Goal: Task Accomplishment & Management: Manage account settings

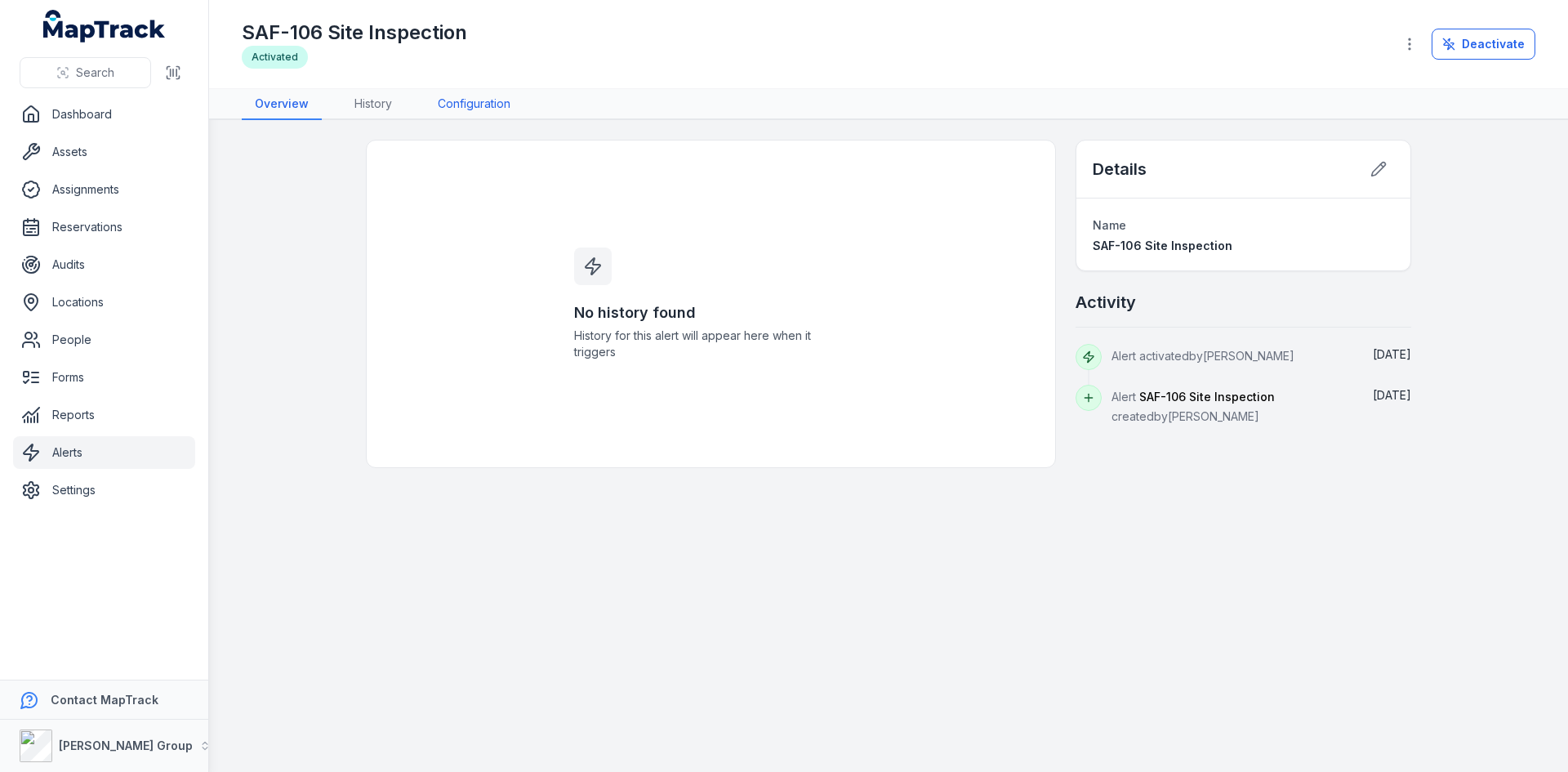
click at [451, 97] on link "Configuration" at bounding box center [474, 105] width 99 height 31
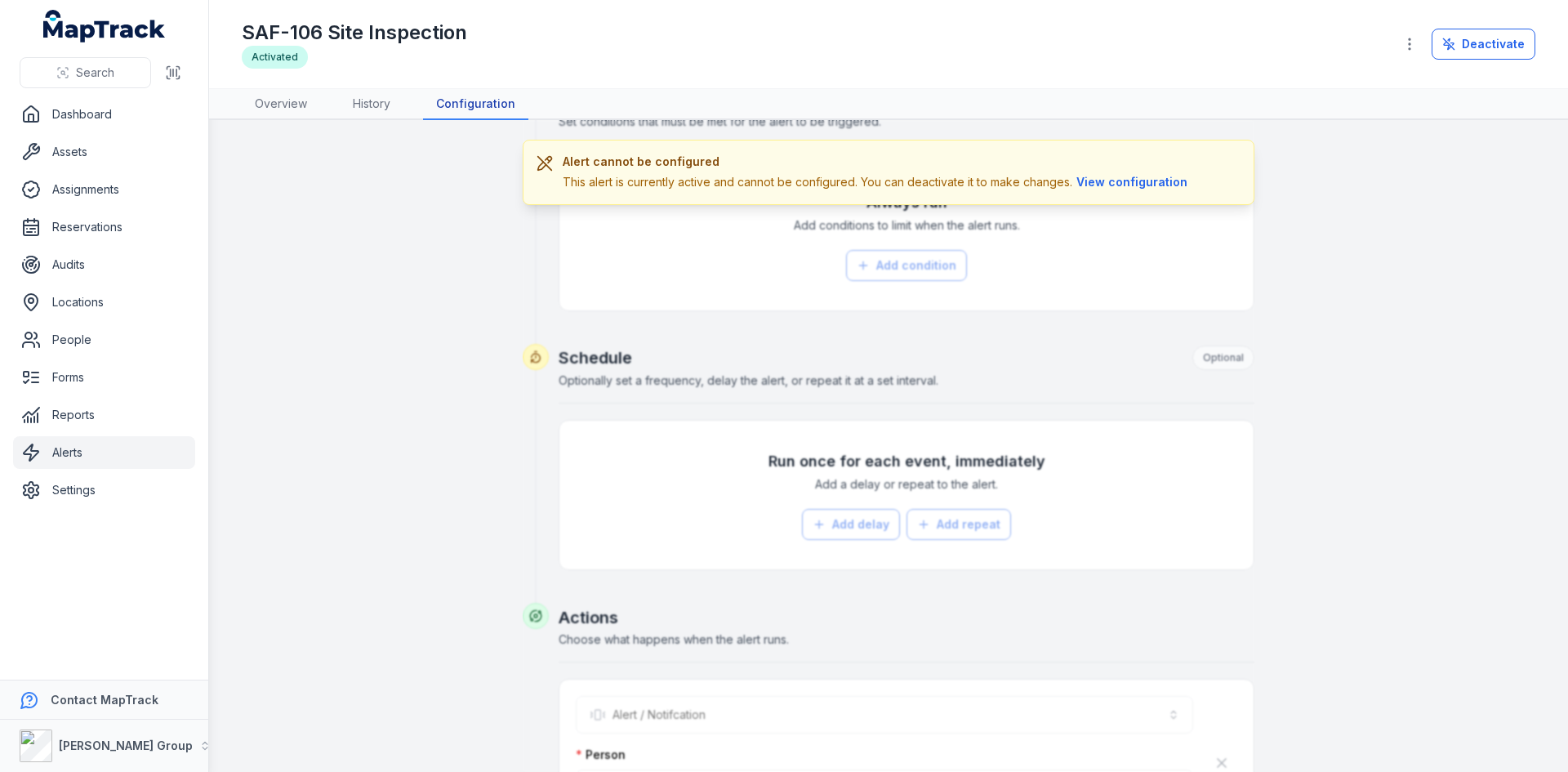
scroll to position [714, 0]
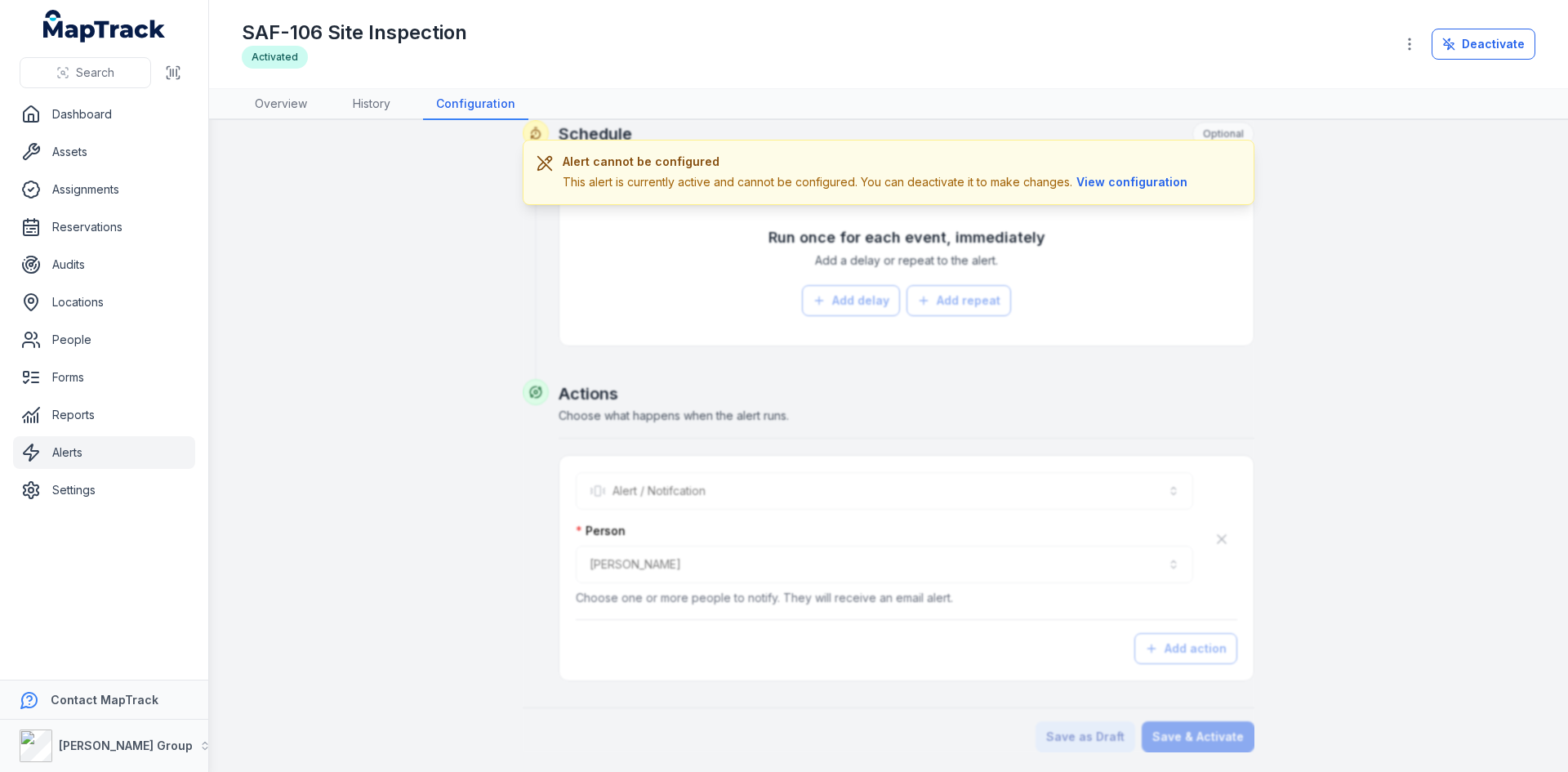
click at [409, 297] on div "**********" at bounding box center [888, 88] width 1255 height 1327
click at [65, 386] on link "Forms" at bounding box center [104, 377] width 182 height 33
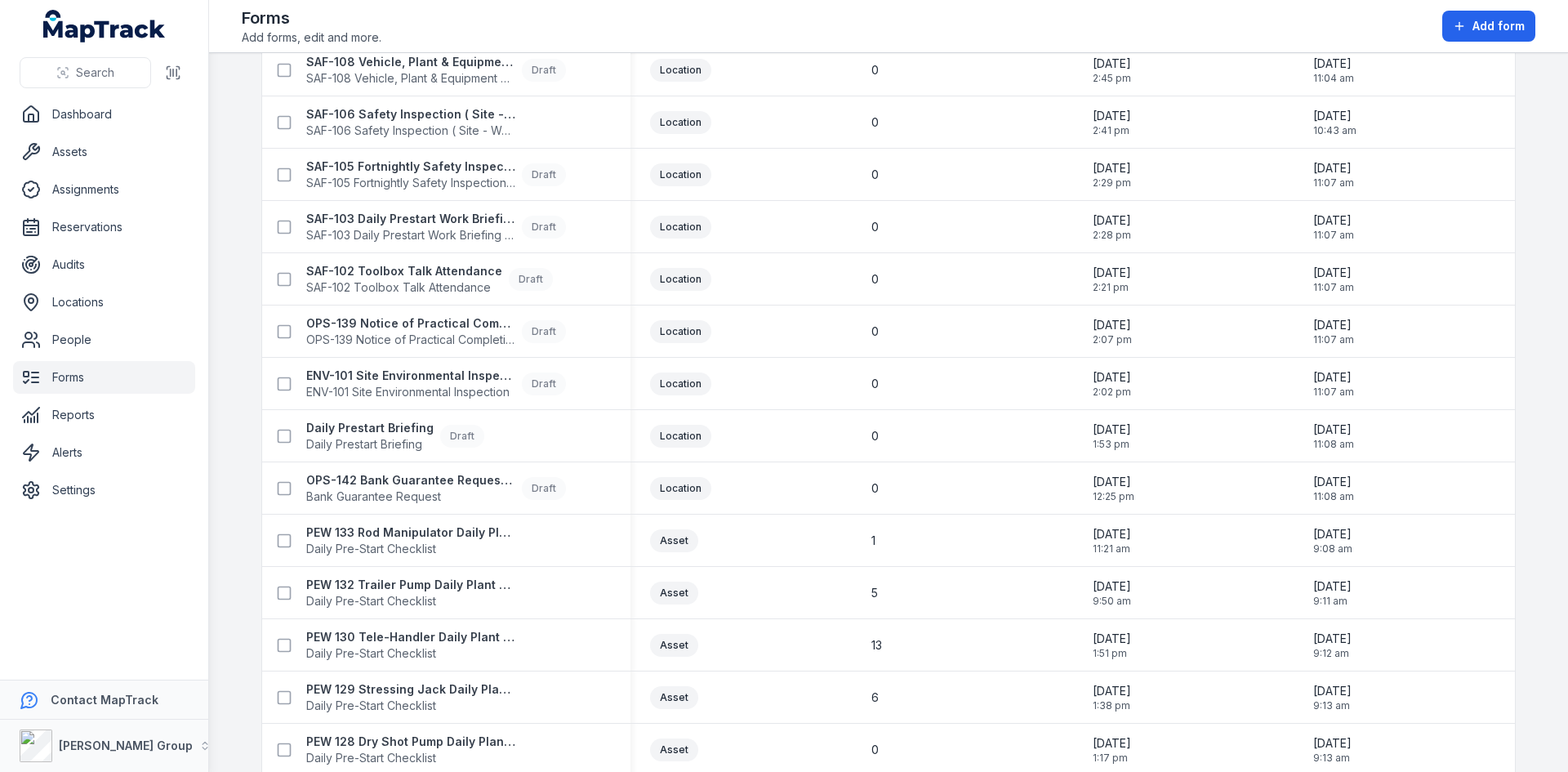
scroll to position [531, 0]
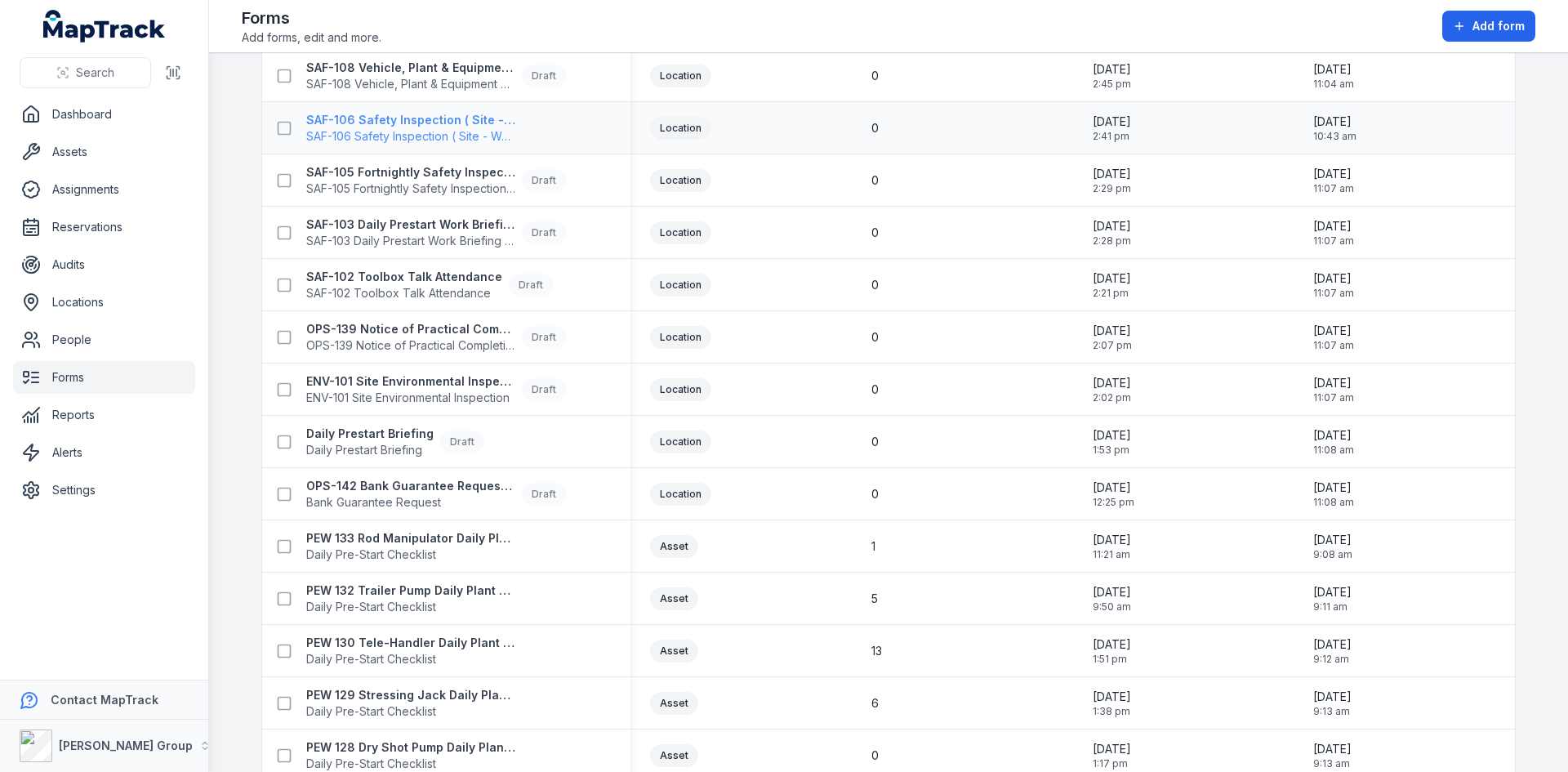
click at [364, 128] on span "SAF-106 Safety Inspection ( Site - Weekly )" at bounding box center [410, 136] width 209 height 16
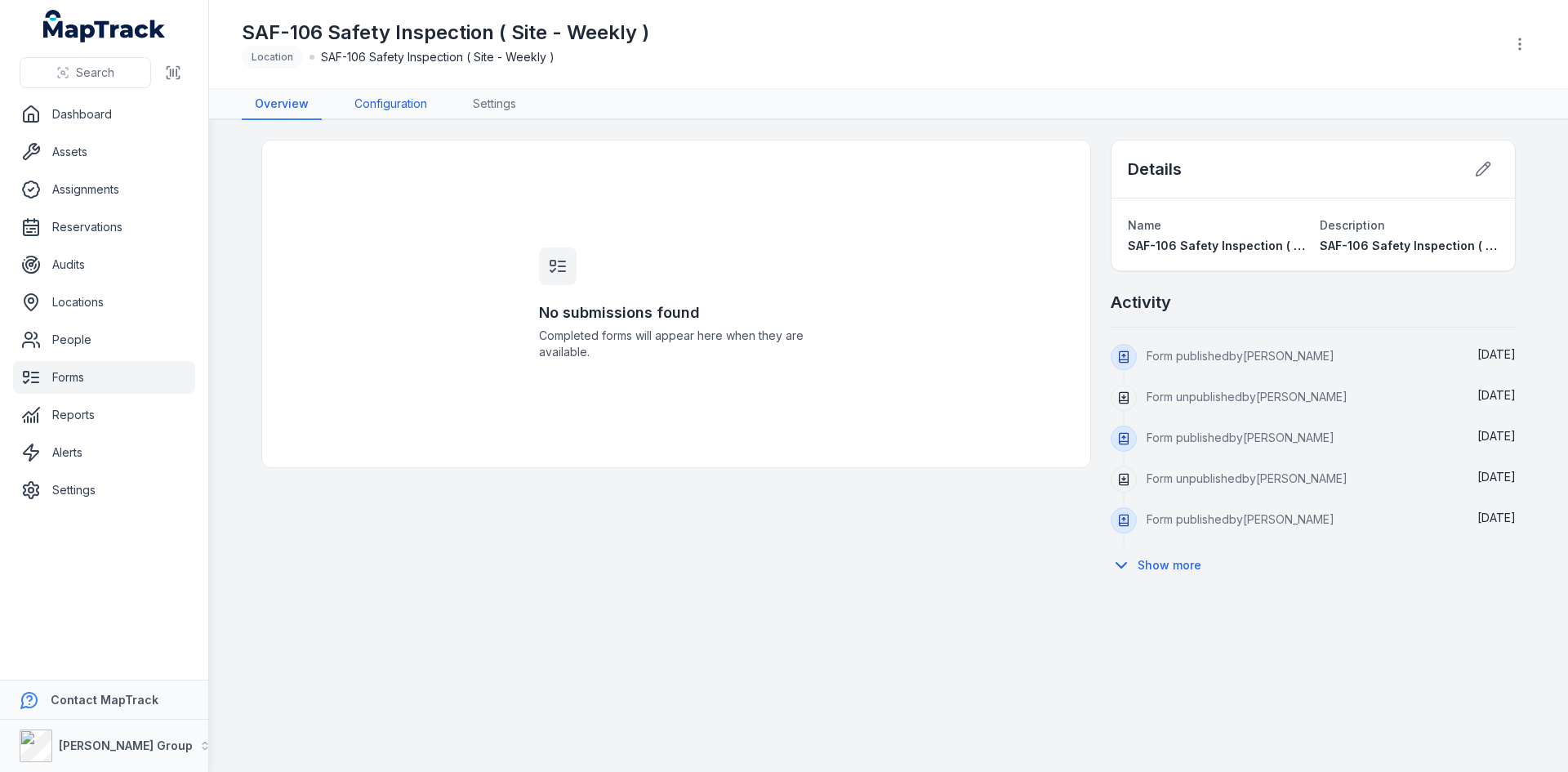
click at [385, 104] on link "Configuration" at bounding box center [391, 105] width 99 height 31
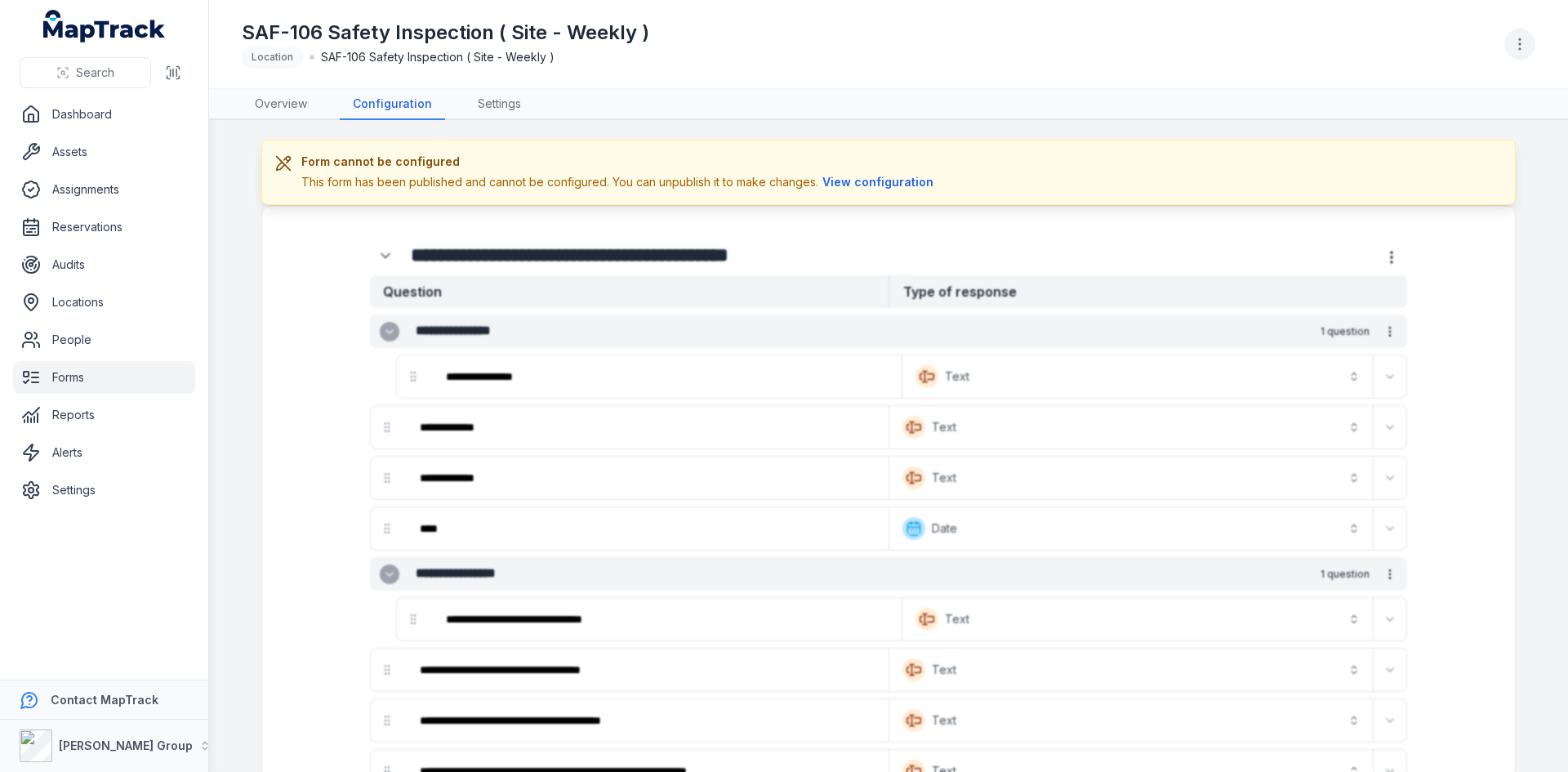
click at [1520, 42] on icon "button" at bounding box center [1519, 44] width 16 height 16
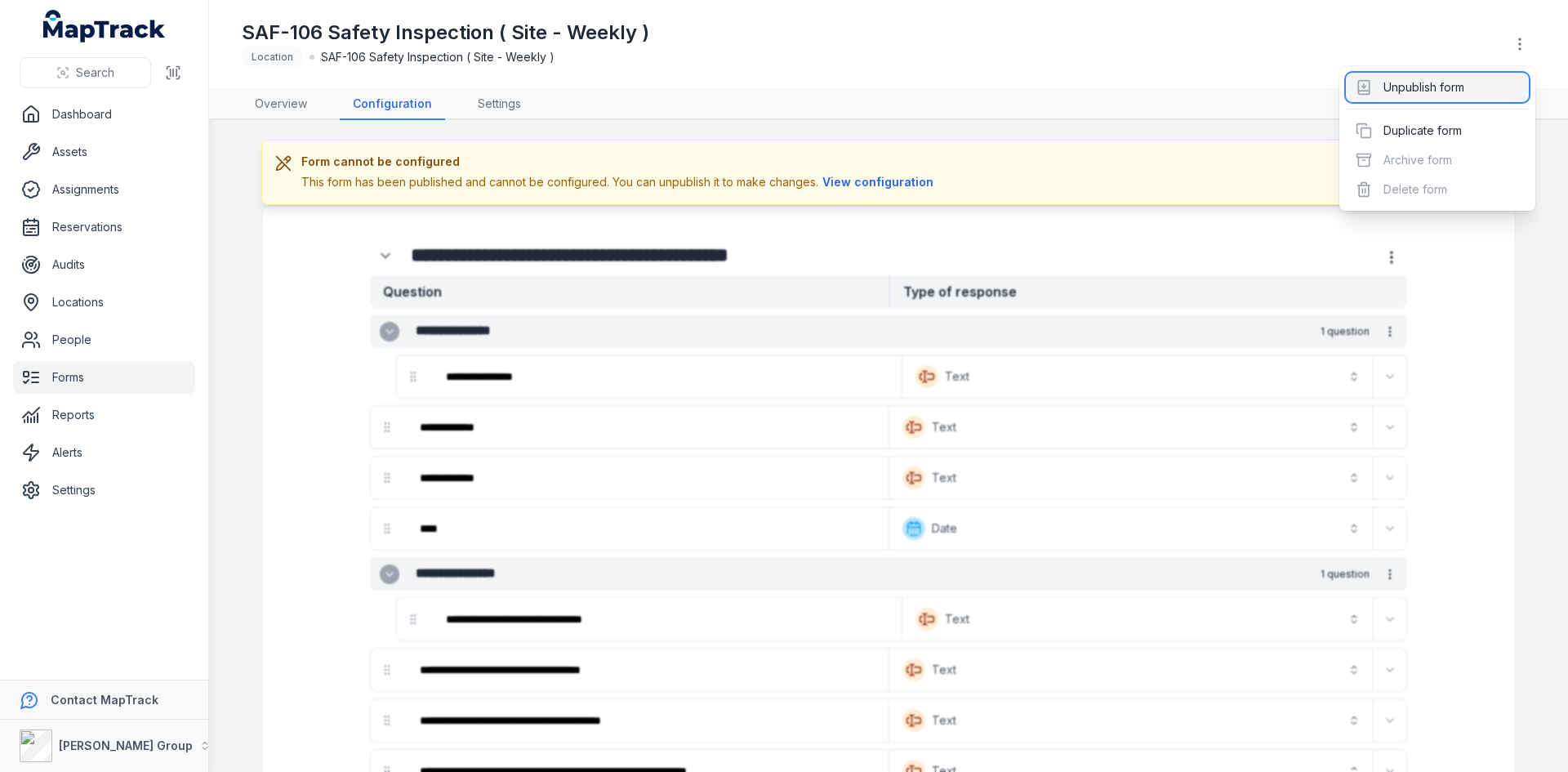
click at [1432, 89] on div "Unpublish form" at bounding box center [1437, 88] width 183 height 29
